Goal: Obtain resource: Obtain resource

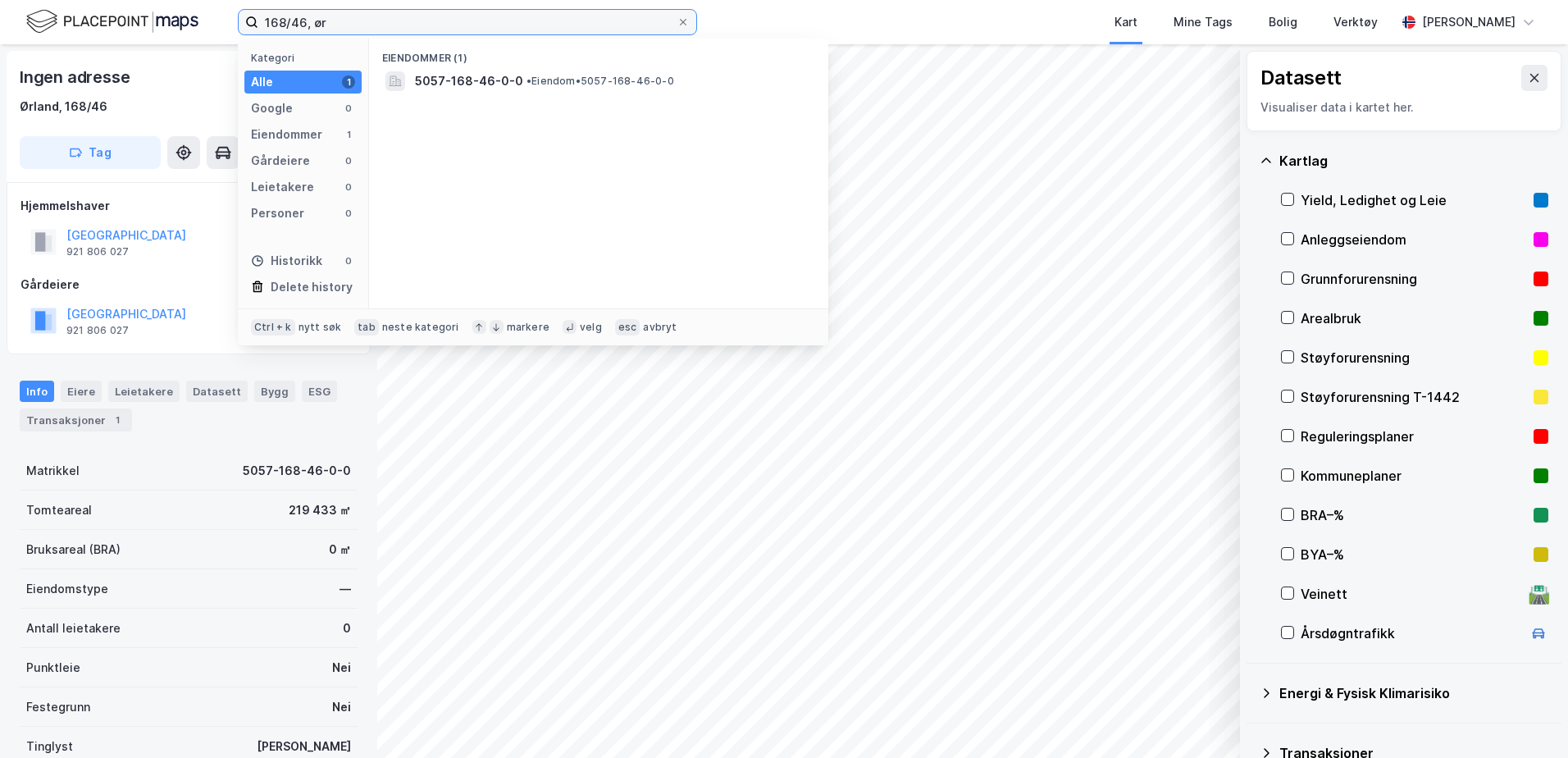
drag, startPoint x: 331, startPoint y: 20, endPoint x: 254, endPoint y: 20, distance: 77.0
click at [254, 20] on label "168/46, ør" at bounding box center [467, 22] width 460 height 26
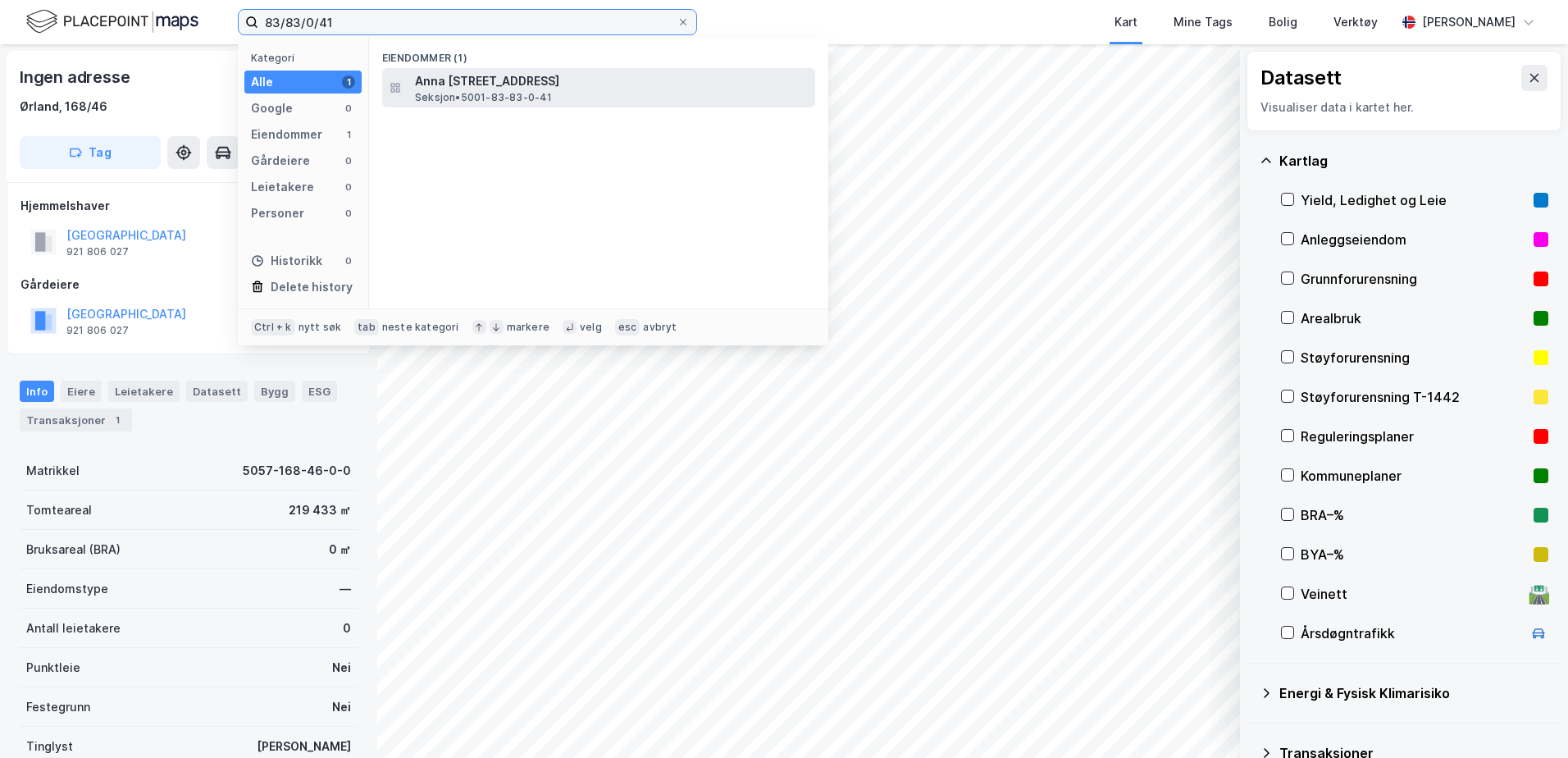
type input "83/83/0/41"
click at [517, 91] on span "Seksjon • 5001-83-83-0-41" at bounding box center [484, 97] width 138 height 13
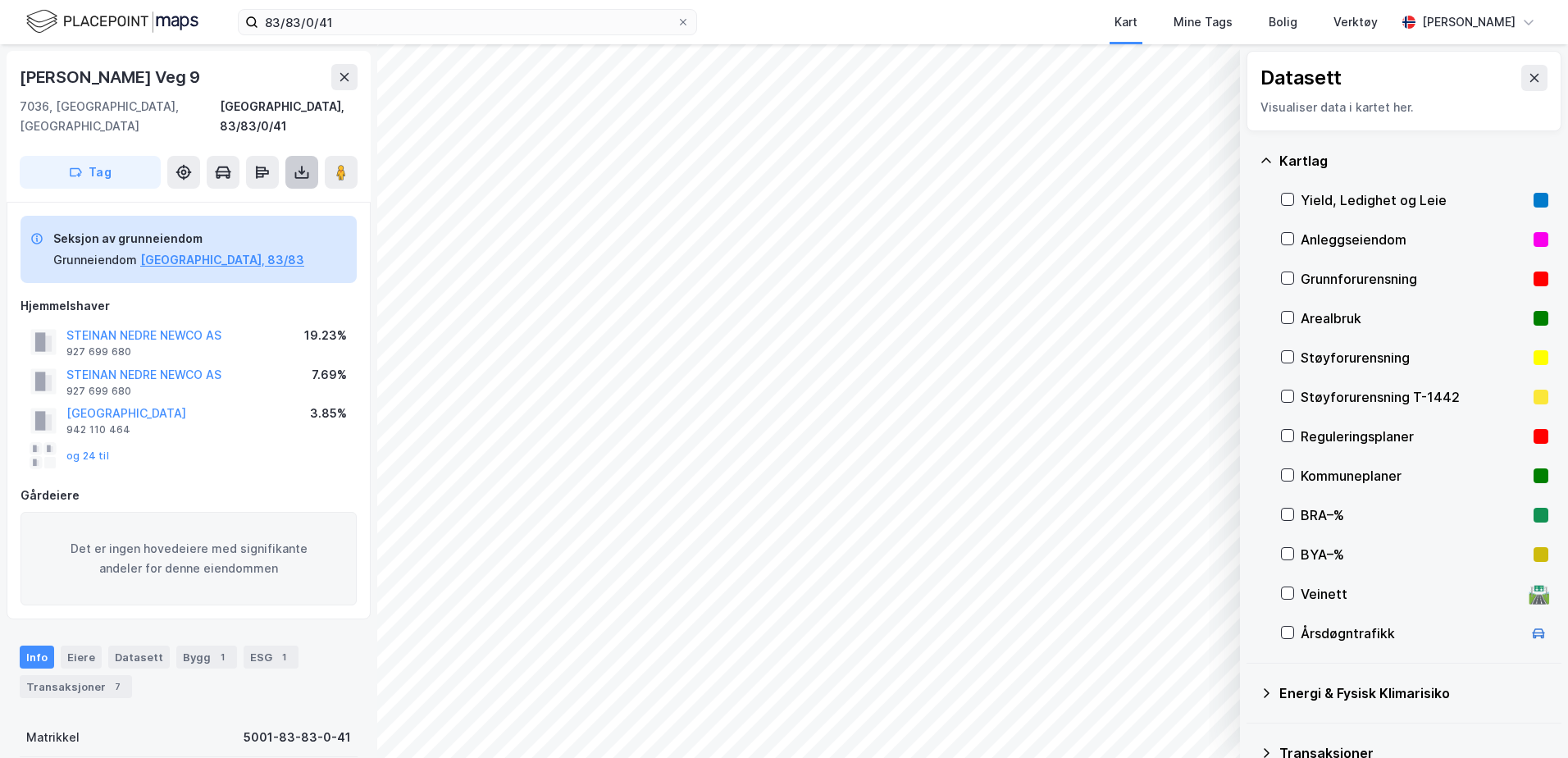
click at [297, 164] on icon at bounding box center [301, 172] width 16 height 16
click at [199, 198] on div "Last ned grunnbok" at bounding box center [221, 204] width 95 height 13
click at [679, 26] on icon at bounding box center [683, 22] width 9 height 9
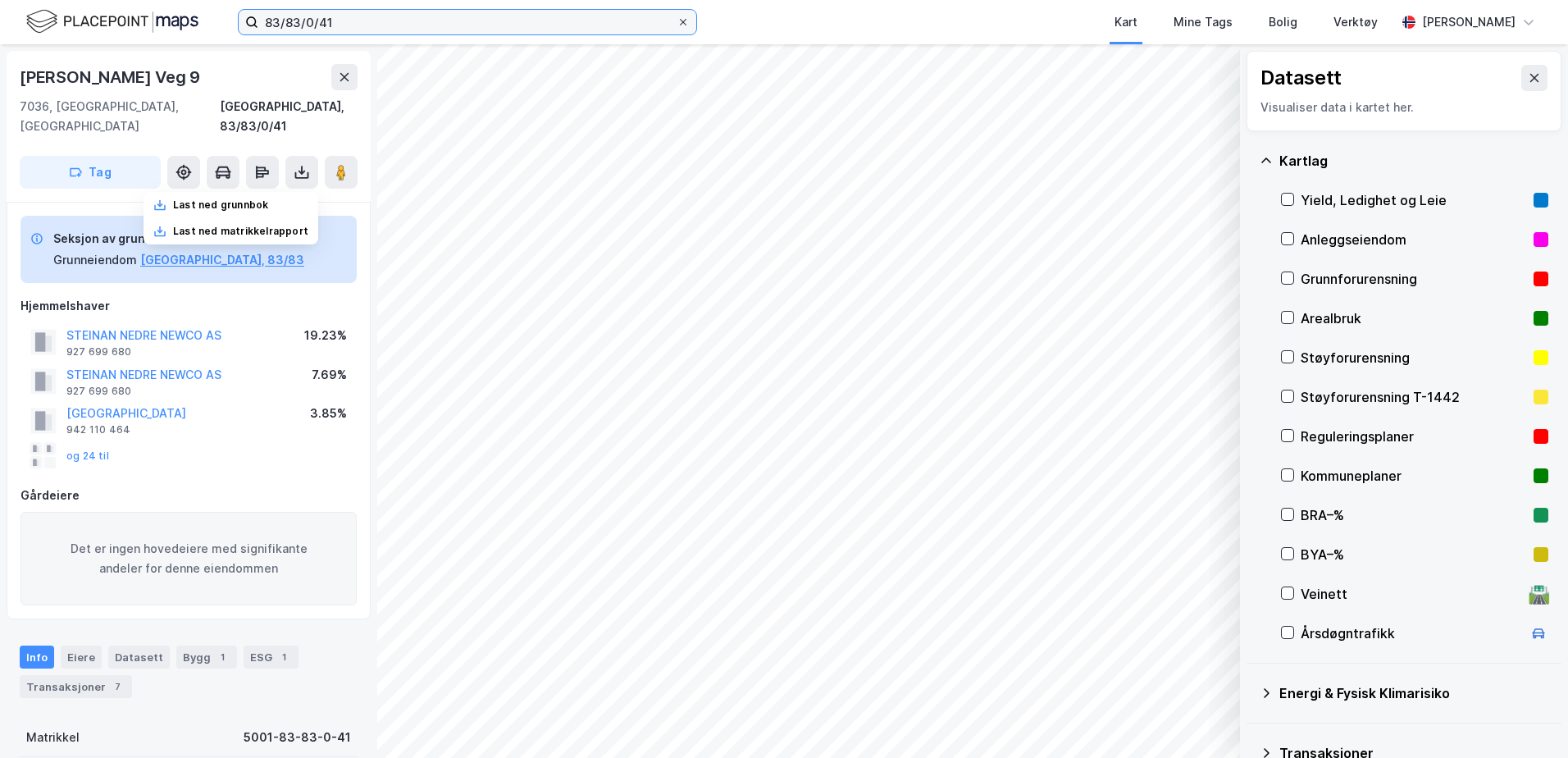
click at [677, 26] on input "83/83/0/41" at bounding box center [467, 22] width 418 height 25
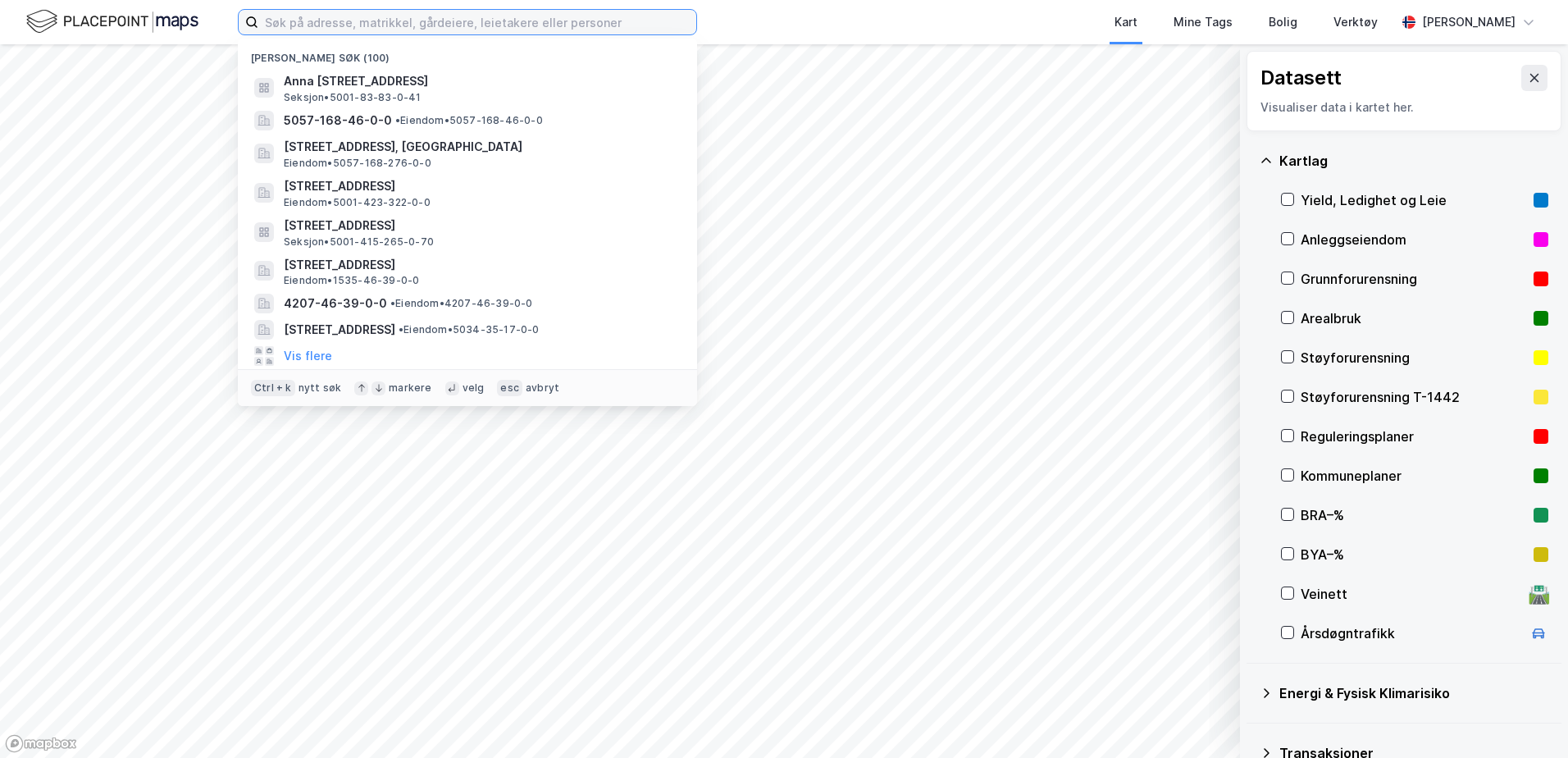
click at [306, 17] on input at bounding box center [478, 22] width 438 height 25
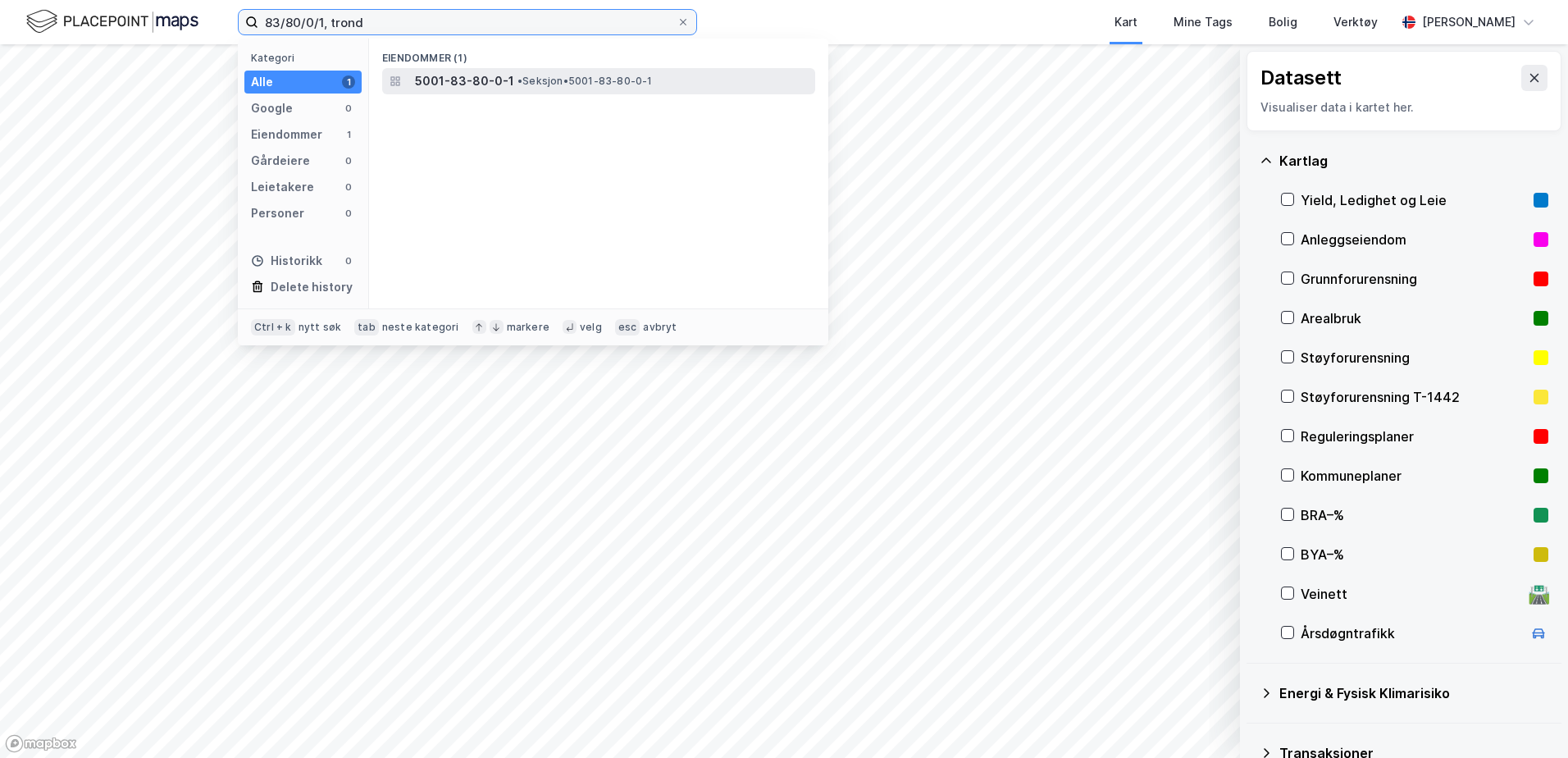
type input "83/80/0/1, trond"
click at [438, 74] on span "5001-83-80-0-1" at bounding box center [464, 81] width 99 height 20
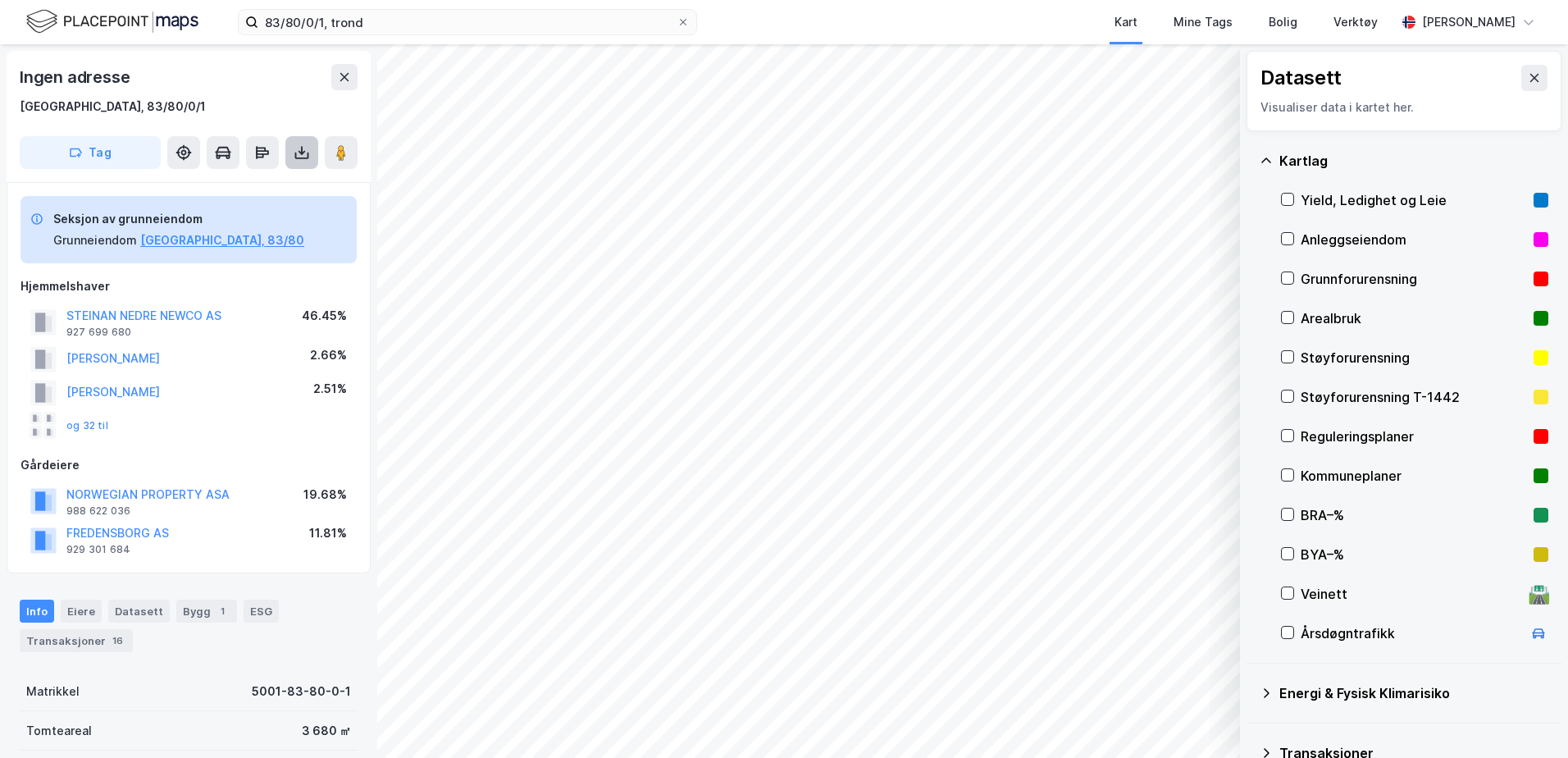
click at [302, 156] on icon at bounding box center [301, 152] width 16 height 16
click at [260, 172] on div "Last ned grunnbok" at bounding box center [230, 185] width 175 height 26
